Goal: Task Accomplishment & Management: Complete application form

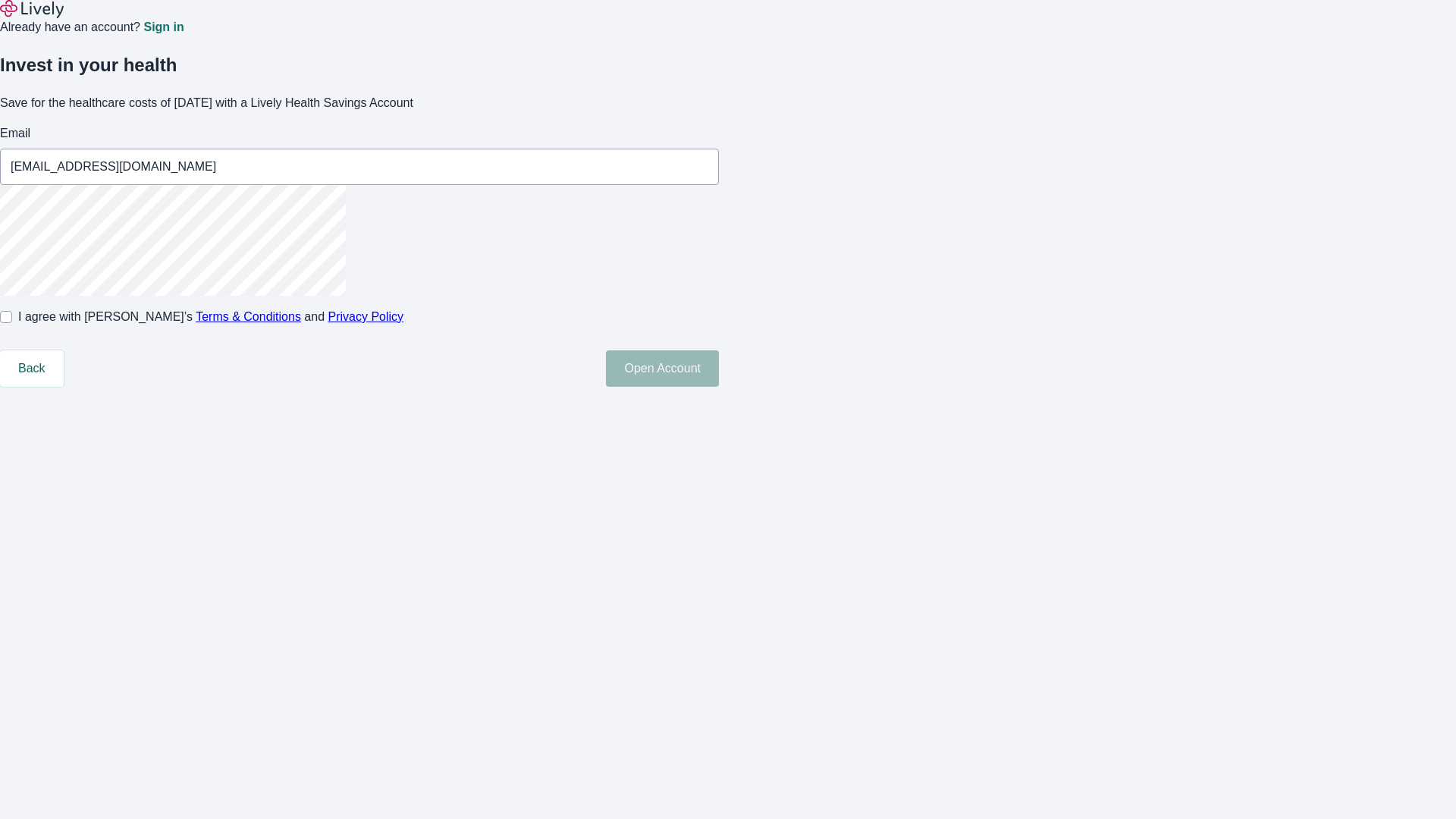
click at [12, 323] on input "I agree with Lively’s Terms & Conditions and Privacy Policy" at bounding box center [6, 317] width 12 height 12
checkbox input "true"
click at [719, 386] on button "Open Account" at bounding box center [662, 369] width 113 height 37
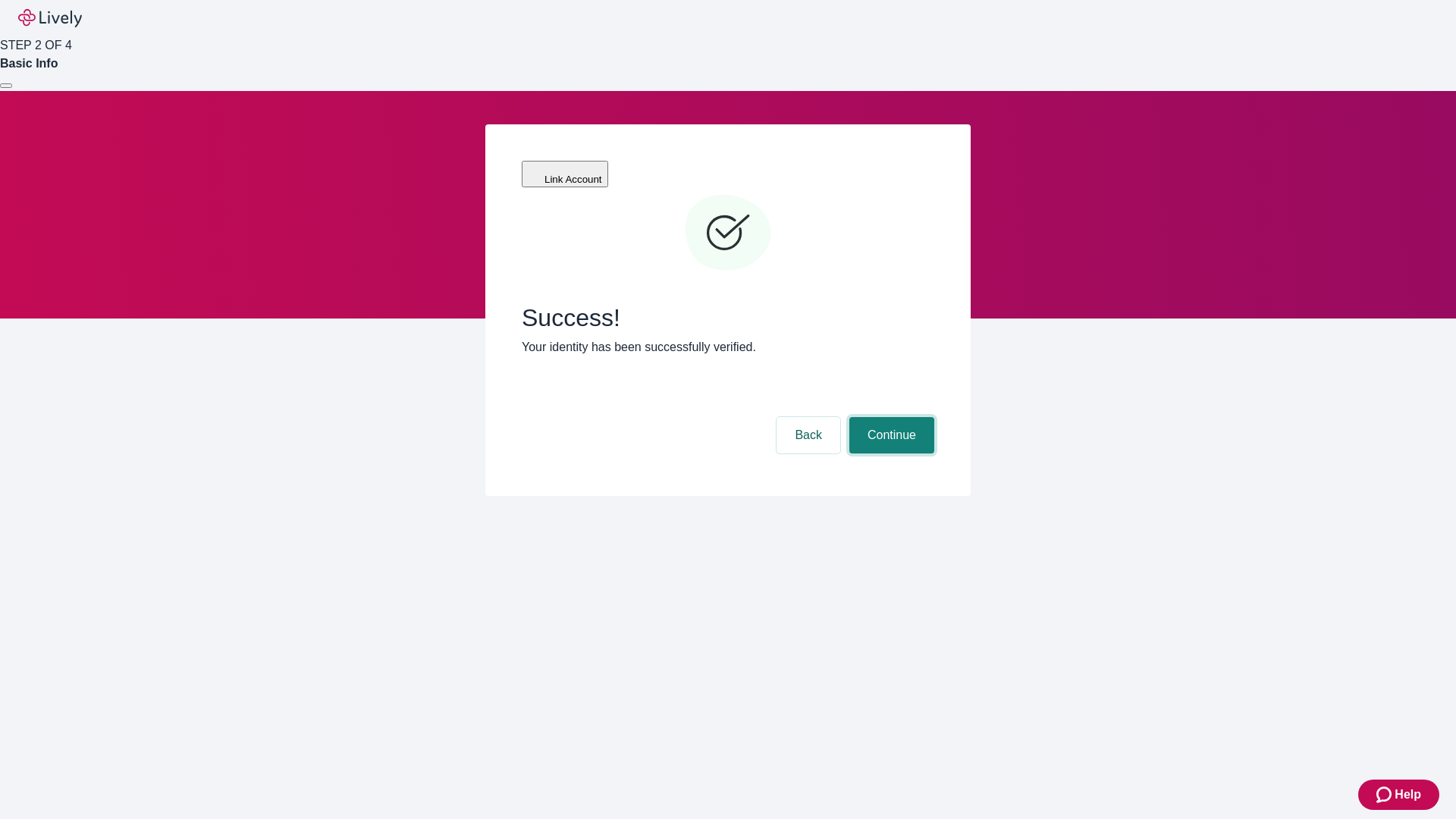
click at [889, 417] on button "Continue" at bounding box center [892, 435] width 85 height 37
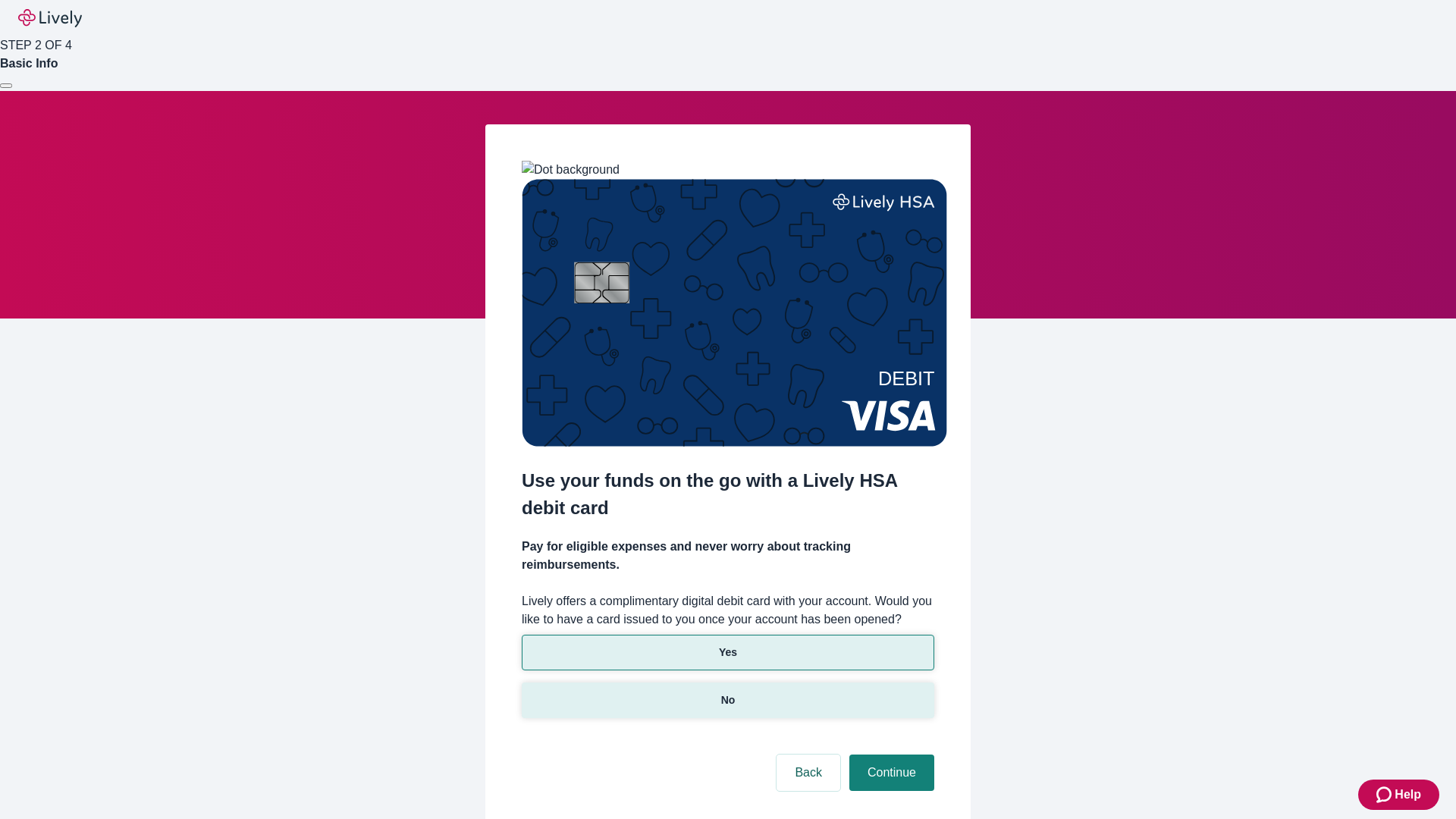
click at [727, 692] on p "No" at bounding box center [728, 699] width 15 height 16
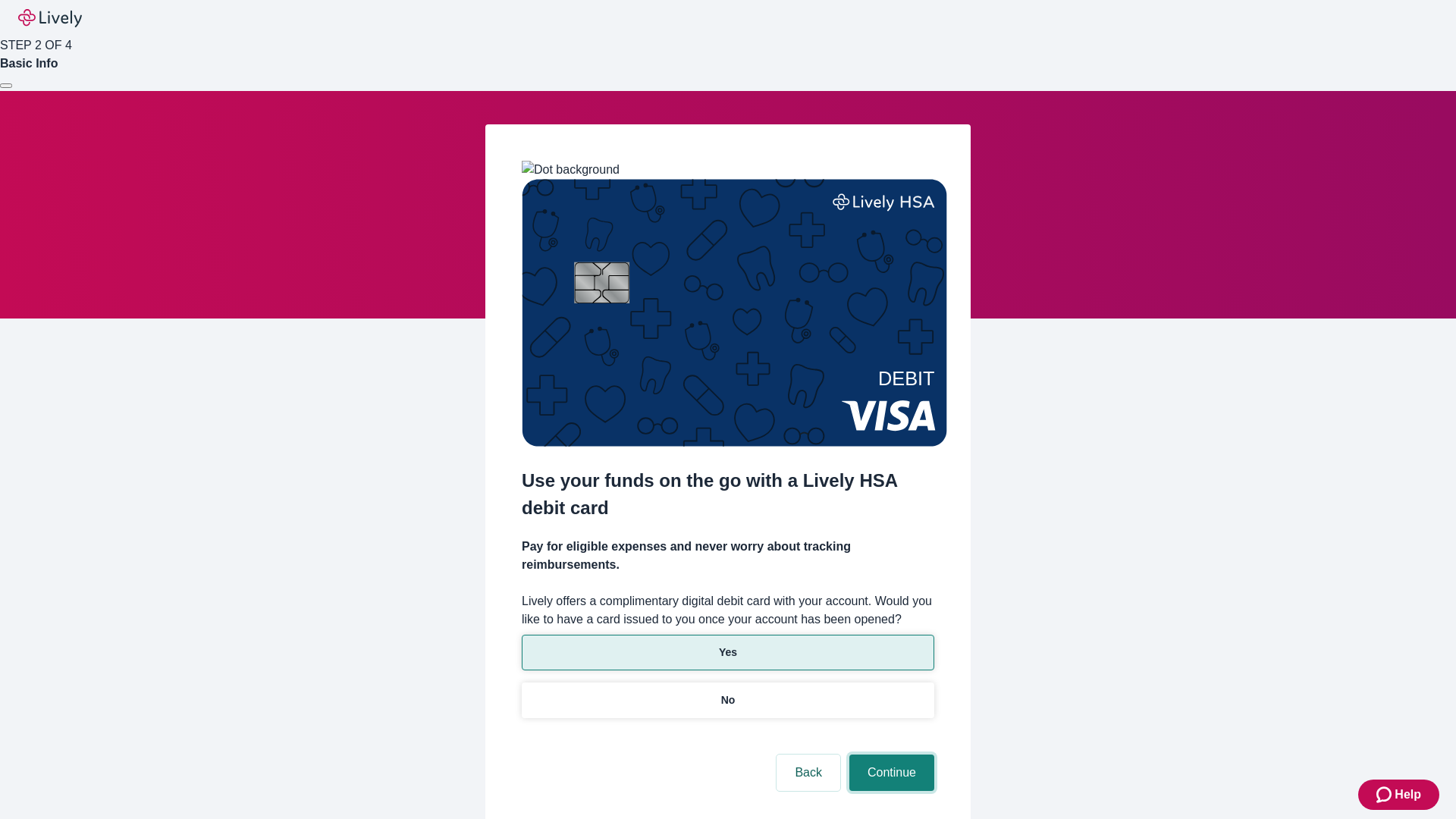
click at [889, 755] on button "Continue" at bounding box center [892, 773] width 85 height 37
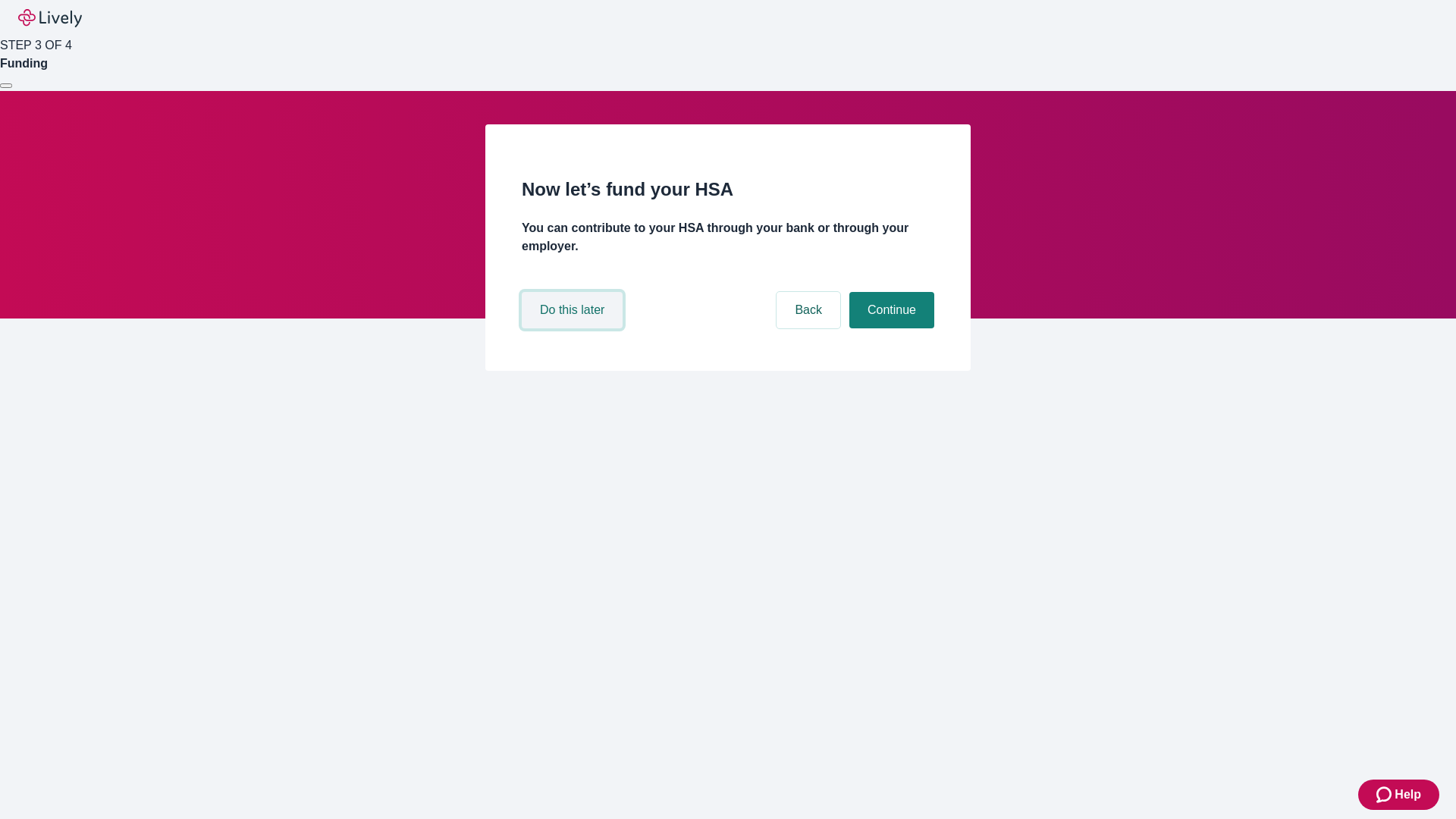
click at [574, 329] on button "Do this later" at bounding box center [572, 310] width 101 height 37
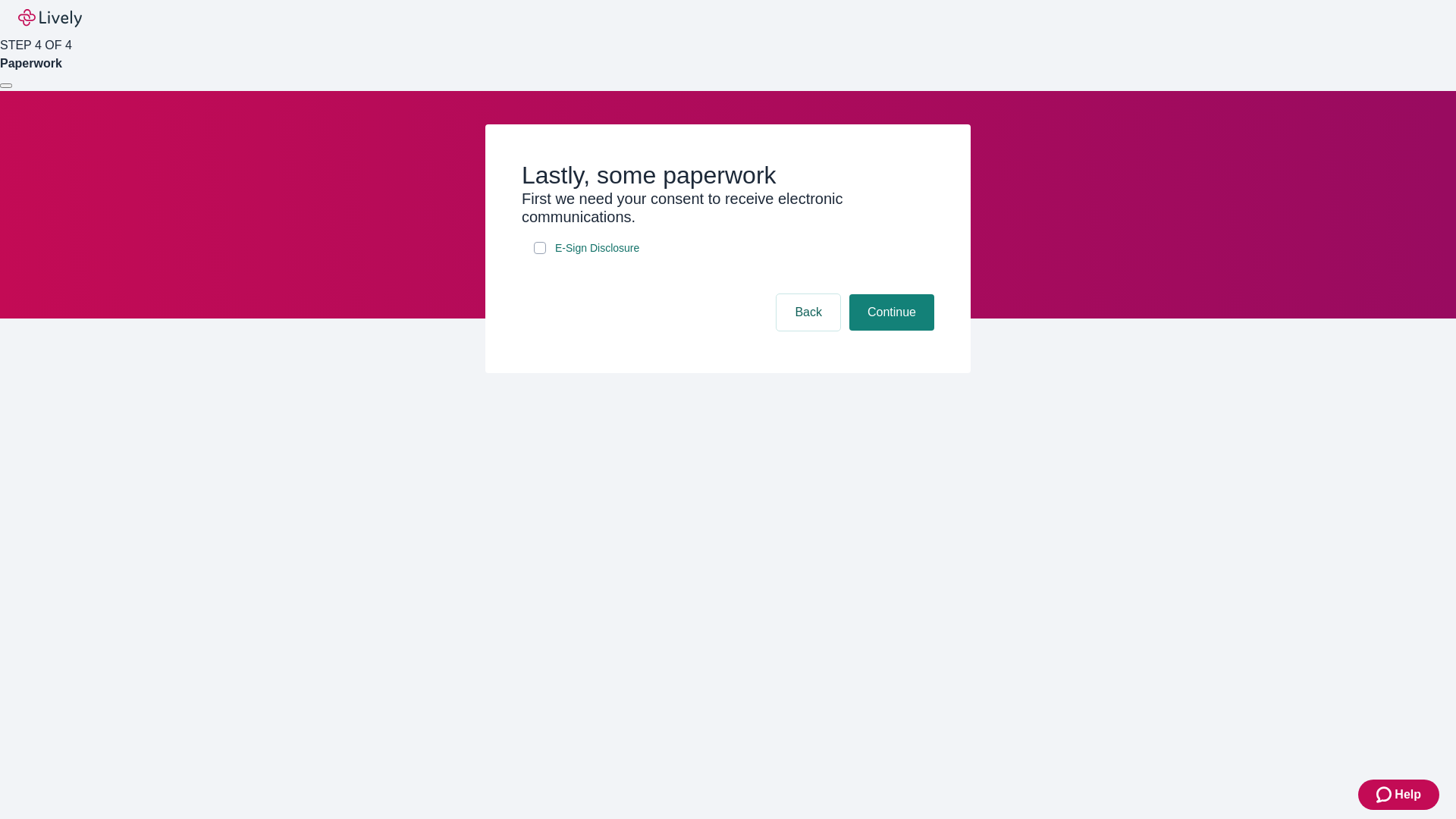
click at [540, 254] on input "E-Sign Disclosure" at bounding box center [539, 248] width 12 height 12
checkbox input "true"
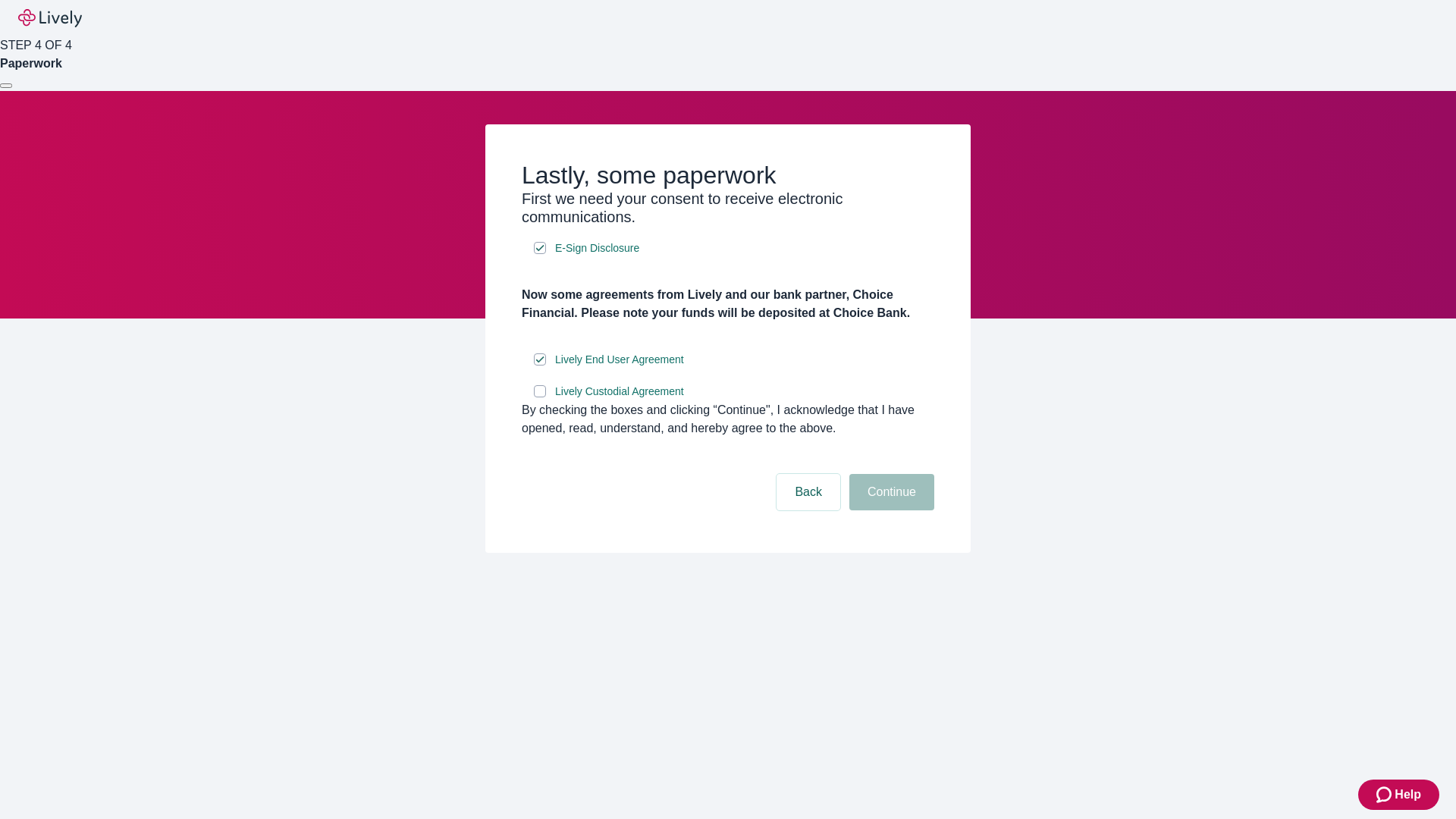
click at [540, 398] on input "Lively Custodial Agreement" at bounding box center [539, 390] width 12 height 12
checkbox input "true"
click at [889, 510] on button "Continue" at bounding box center [892, 492] width 85 height 37
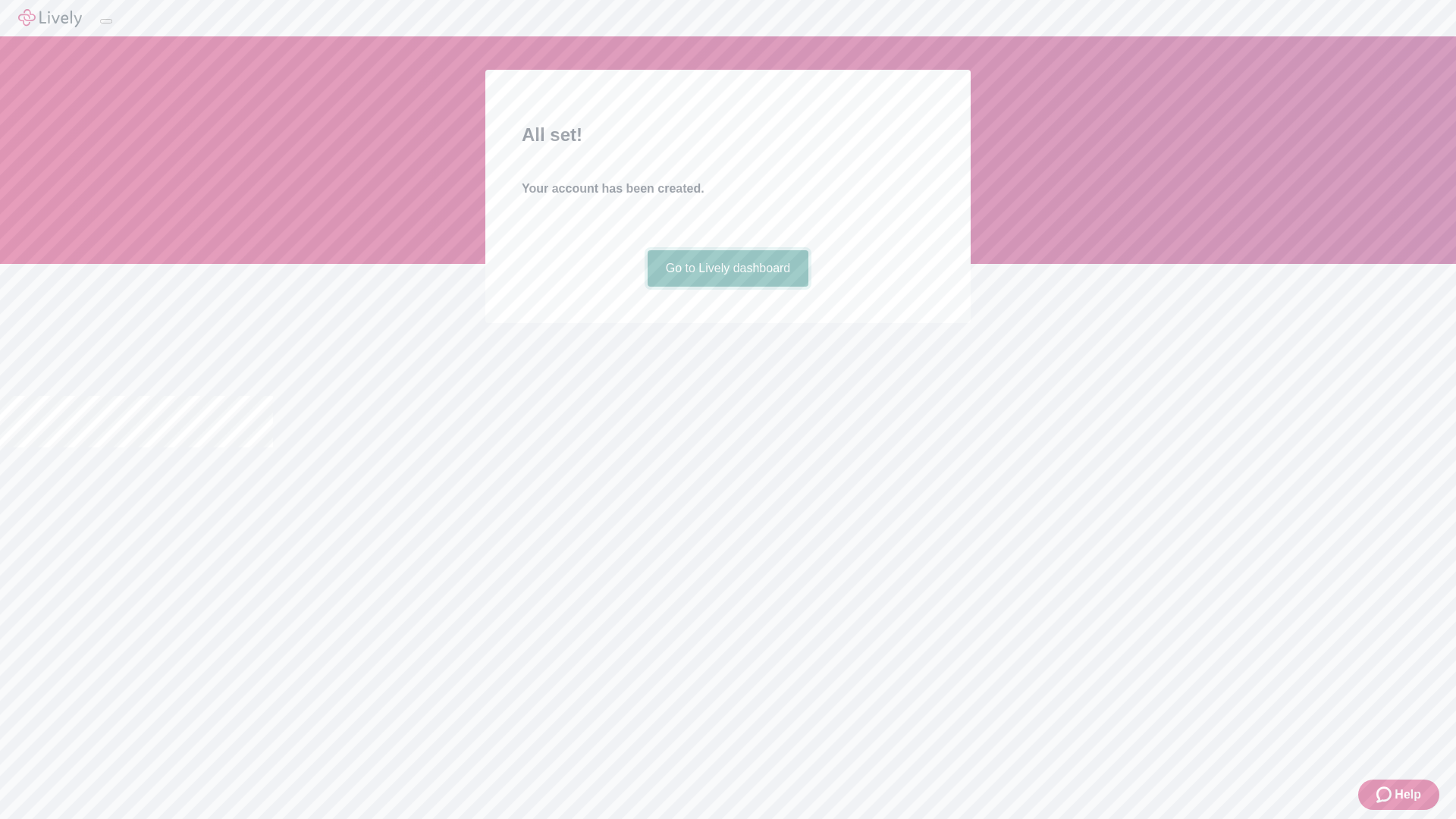
click at [727, 286] on link "Go to Lively dashboard" at bounding box center [728, 269] width 161 height 37
